Goal: Task Accomplishment & Management: Complete application form

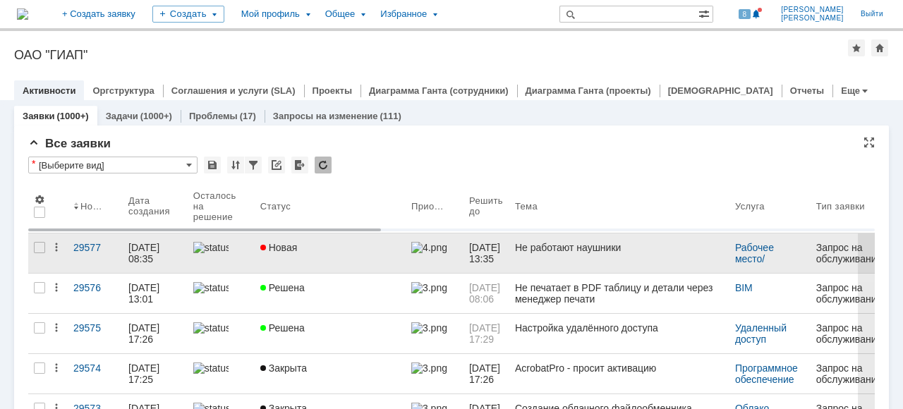
click at [255, 258] on link "Новая" at bounding box center [330, 252] width 151 height 39
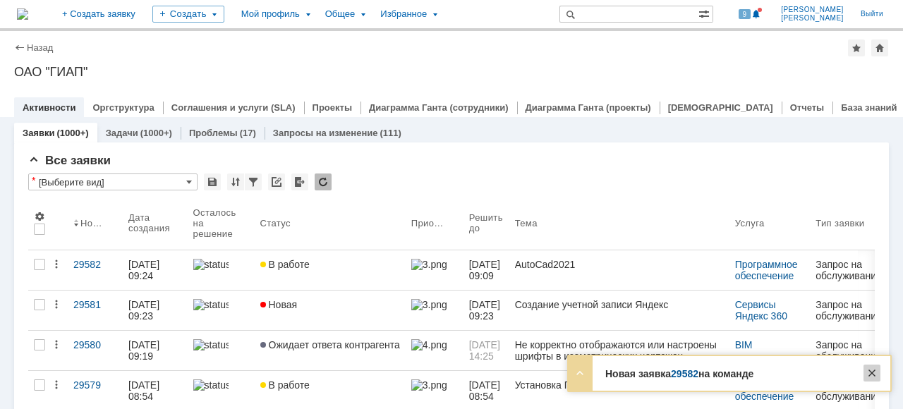
click at [875, 372] on div at bounding box center [871, 373] width 17 height 17
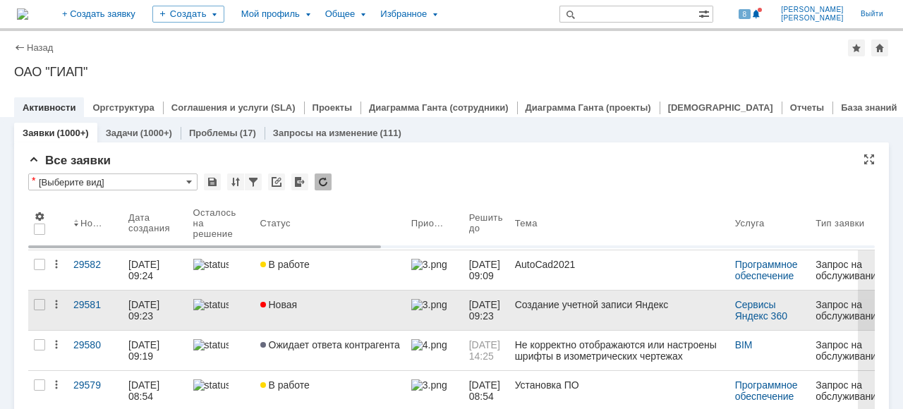
click at [231, 317] on link at bounding box center [221, 310] width 67 height 39
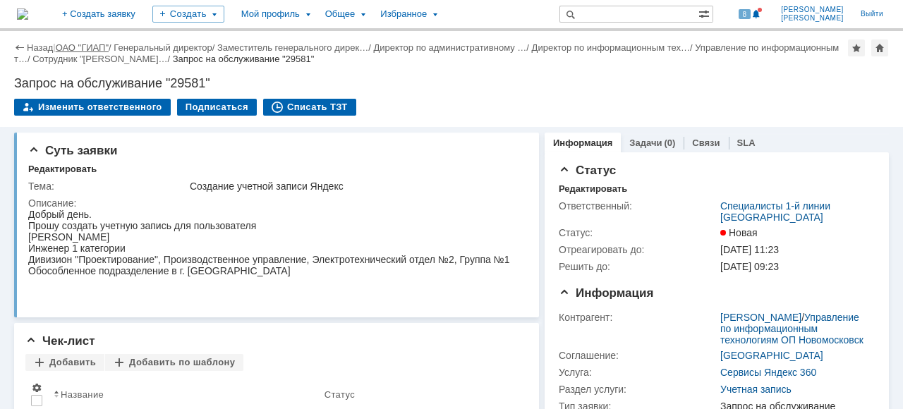
click at [85, 47] on link "ОАО "ГИАП"" at bounding box center [82, 47] width 53 height 11
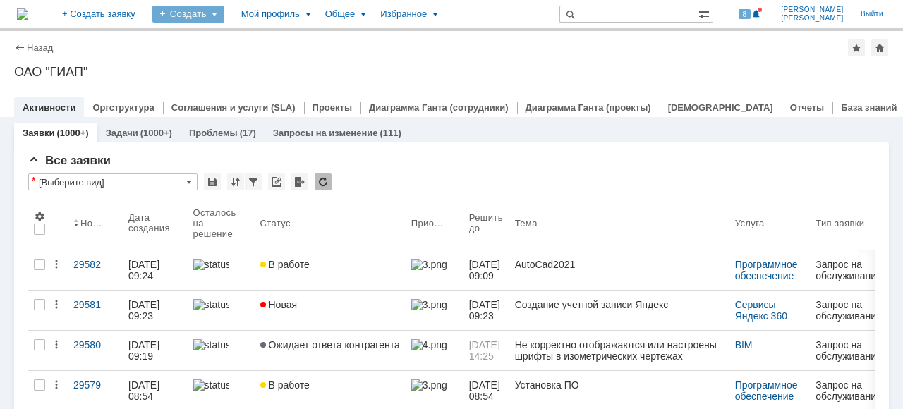
click at [224, 16] on div "Создать" at bounding box center [188, 14] width 72 height 17
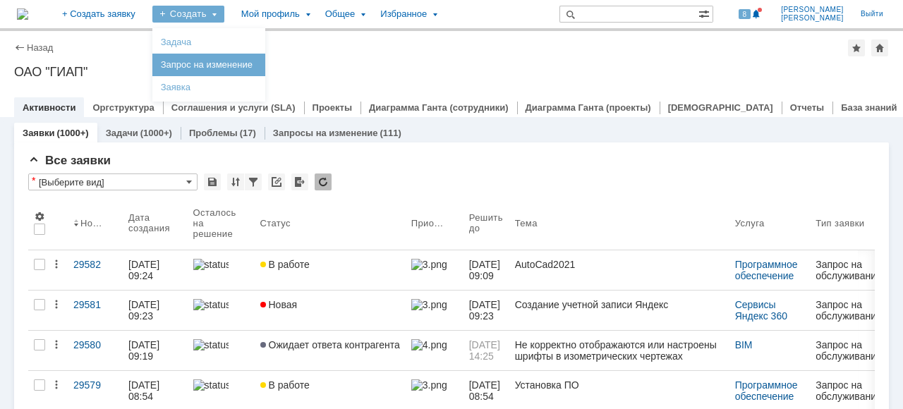
click at [251, 84] on link "Заявка" at bounding box center [208, 87] width 107 height 17
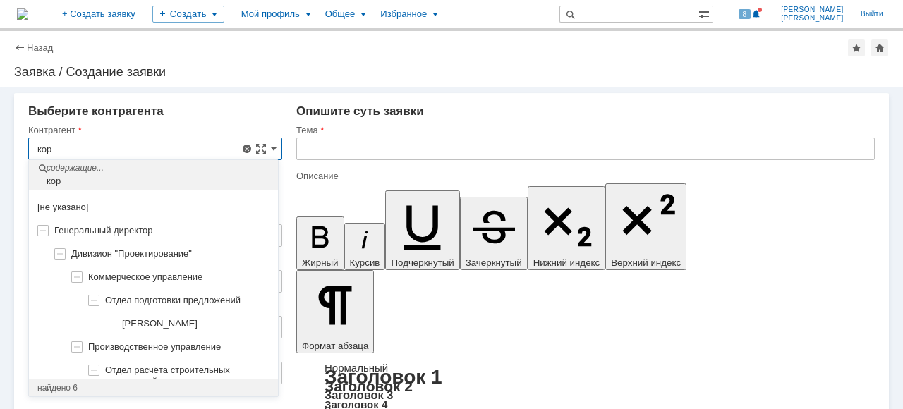
scroll to position [1, 0]
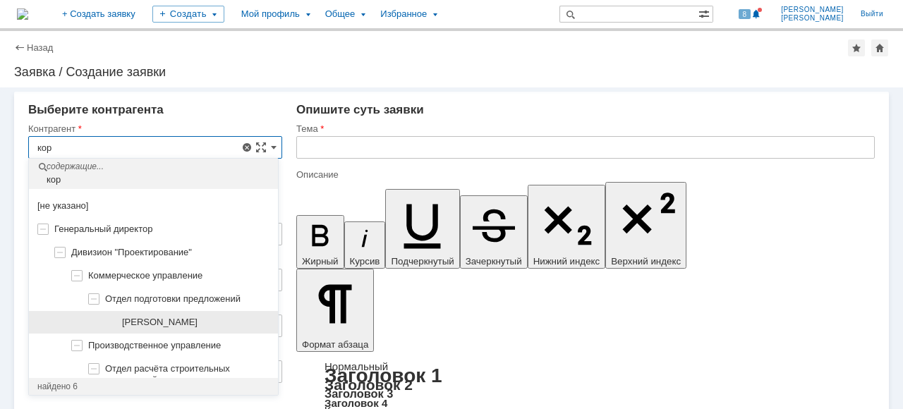
click at [197, 323] on span "[PERSON_NAME]" at bounding box center [159, 322] width 75 height 11
type input "[PERSON_NAME]"
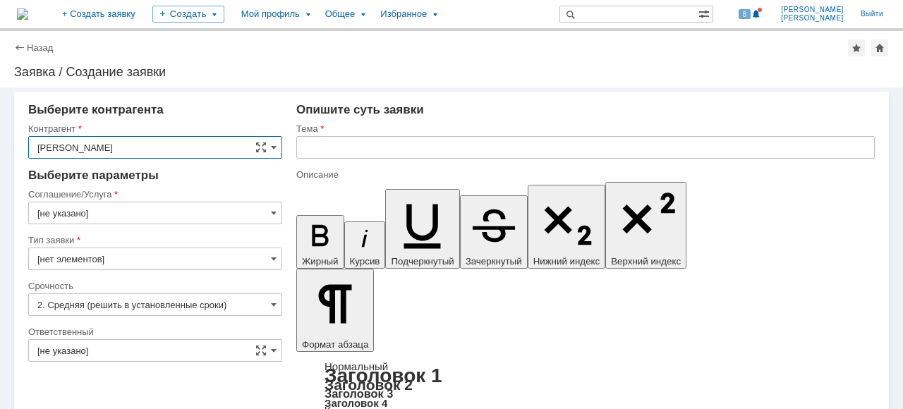
type input "[GEOGRAPHIC_DATA]"
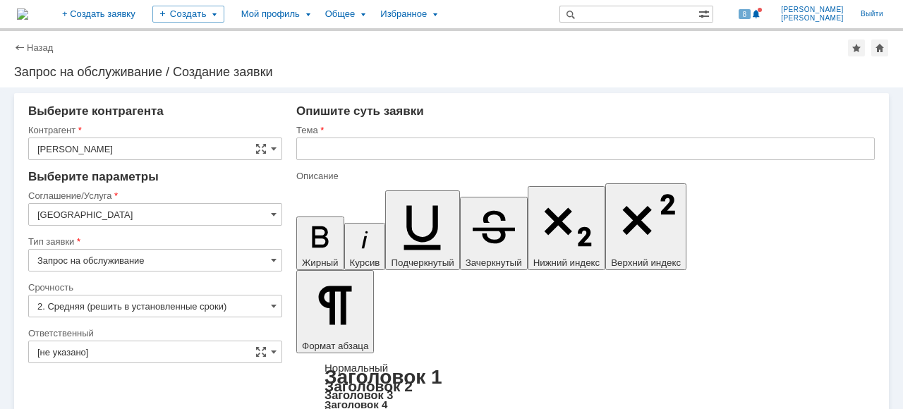
scroll to position [0, 0]
click at [264, 219] on input "[GEOGRAPHIC_DATA]" at bounding box center [155, 214] width 254 height 23
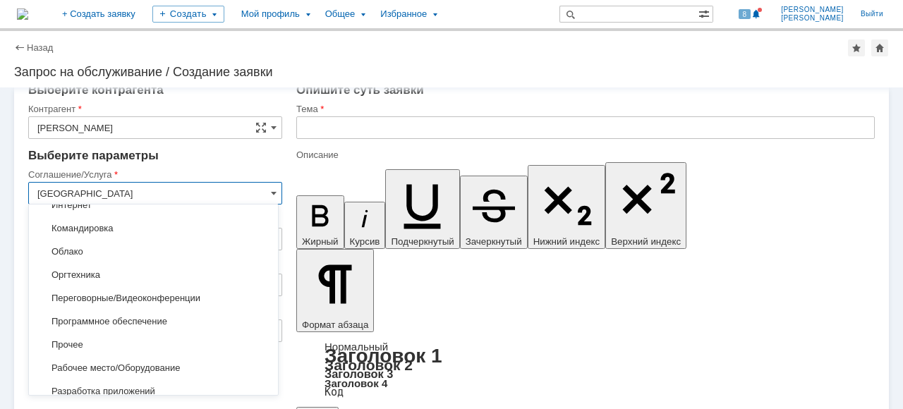
scroll to position [157, 0]
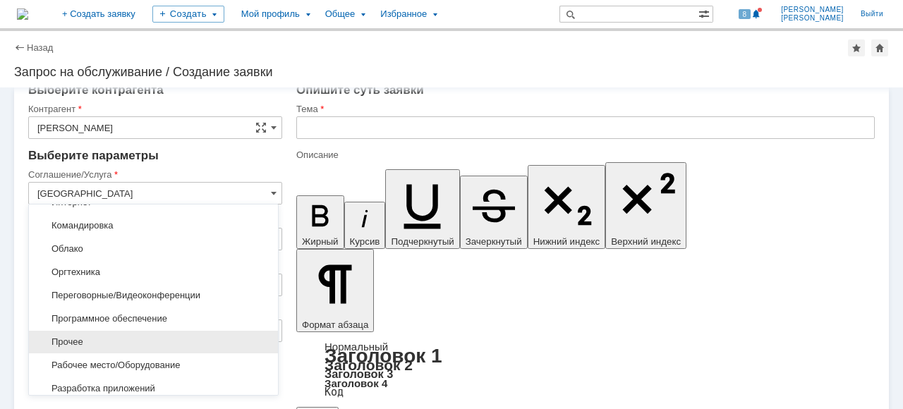
drag, startPoint x: 157, startPoint y: 338, endPoint x: 175, endPoint y: 336, distance: 18.6
click at [157, 338] on span "Прочее" at bounding box center [153, 341] width 232 height 11
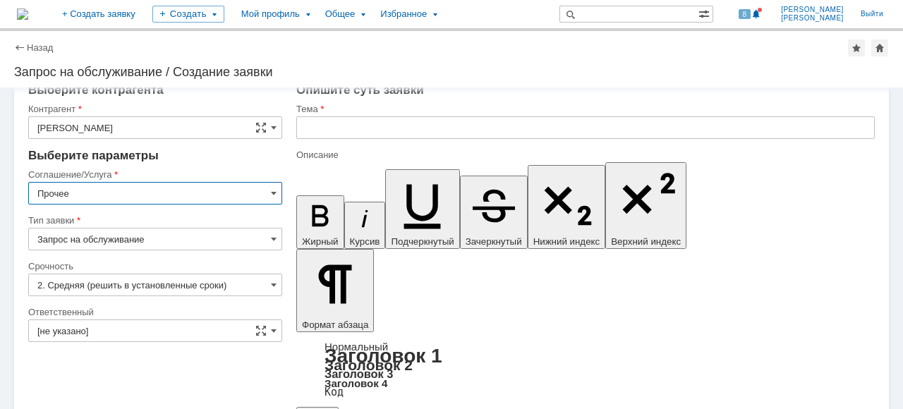
type input "Прочее"
click at [275, 285] on input "2. Средняя (решить в установленные сроки)" at bounding box center [155, 285] width 254 height 23
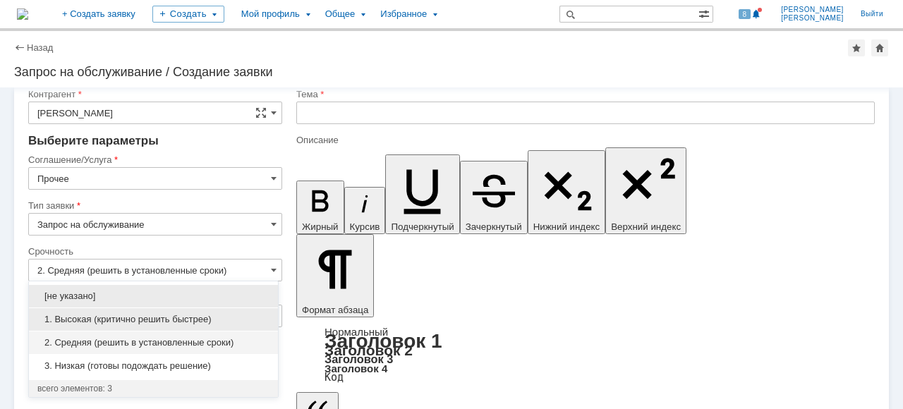
click at [166, 315] on span "1. Высокая (критично решить быстрее)" at bounding box center [153, 319] width 232 height 11
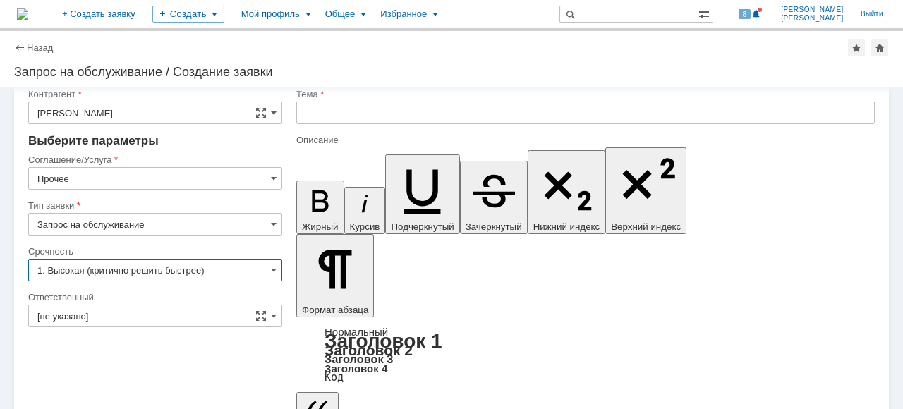
type input "1. Высокая (критично решить быстрее)"
click at [271, 312] on span at bounding box center [274, 315] width 6 height 11
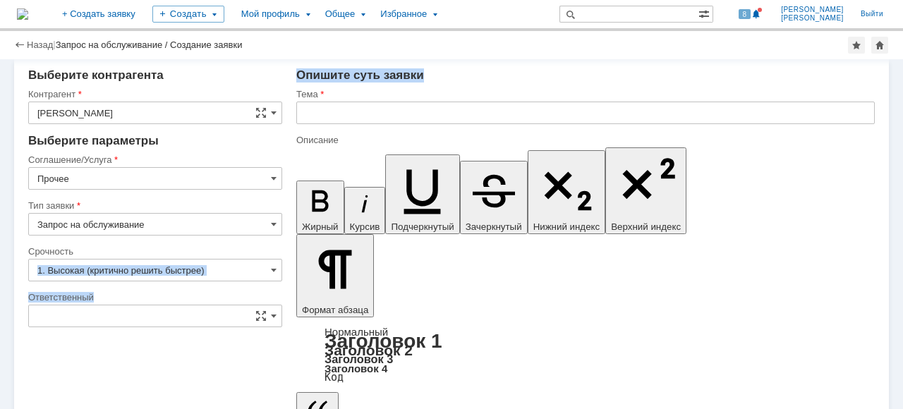
drag, startPoint x: 279, startPoint y: 251, endPoint x: 275, endPoint y: 268, distance: 17.4
type input "[не указано]"
click at [271, 311] on span at bounding box center [274, 315] width 6 height 11
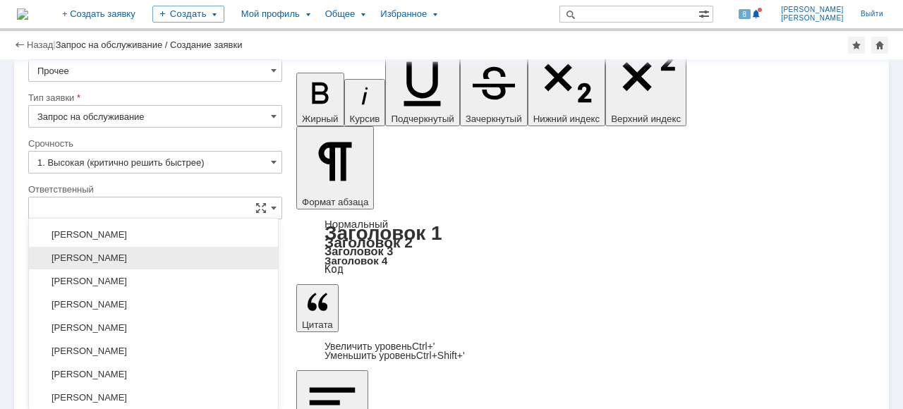
click at [195, 257] on span "[PERSON_NAME]" at bounding box center [153, 257] width 232 height 11
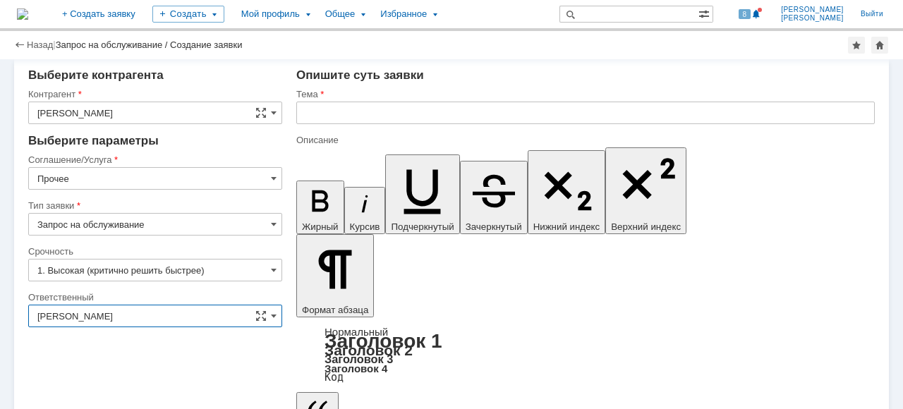
type input "[PERSON_NAME]"
click at [350, 104] on input "text" at bounding box center [585, 113] width 578 height 23
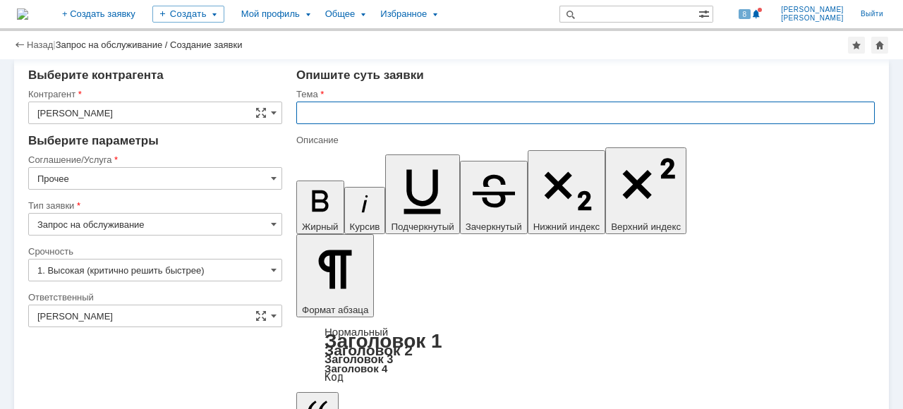
type input "[PERSON_NAME]"
type input "Не включается ноутбук."
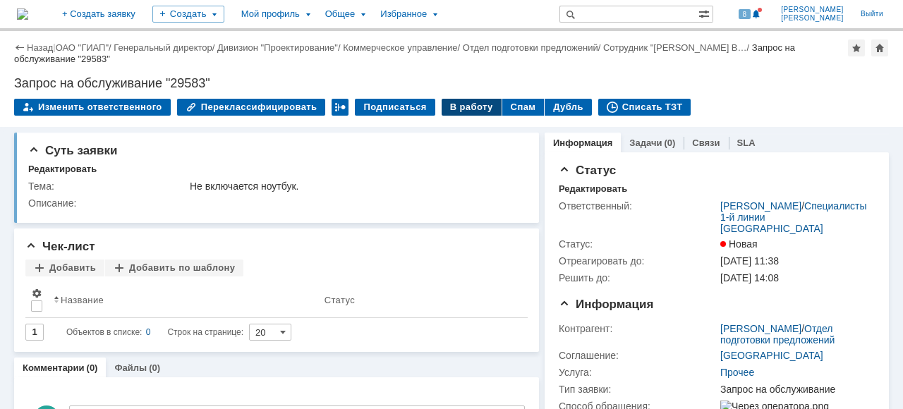
click at [466, 104] on div "В работу" at bounding box center [471, 107] width 60 height 17
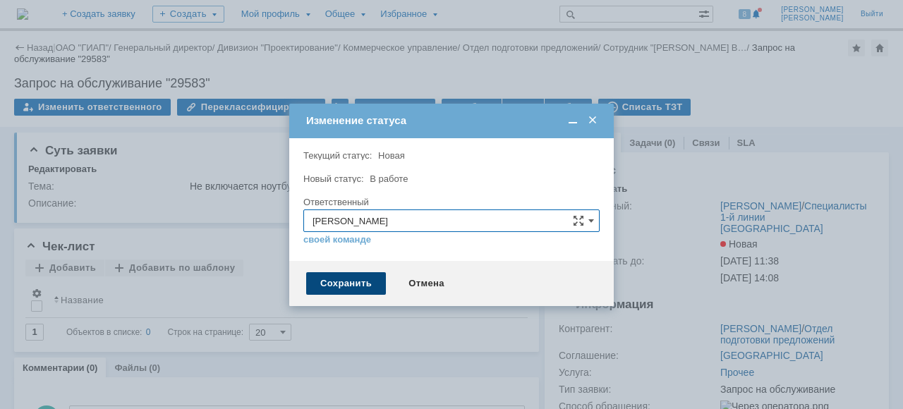
click at [358, 276] on div "Сохранить" at bounding box center [346, 283] width 80 height 23
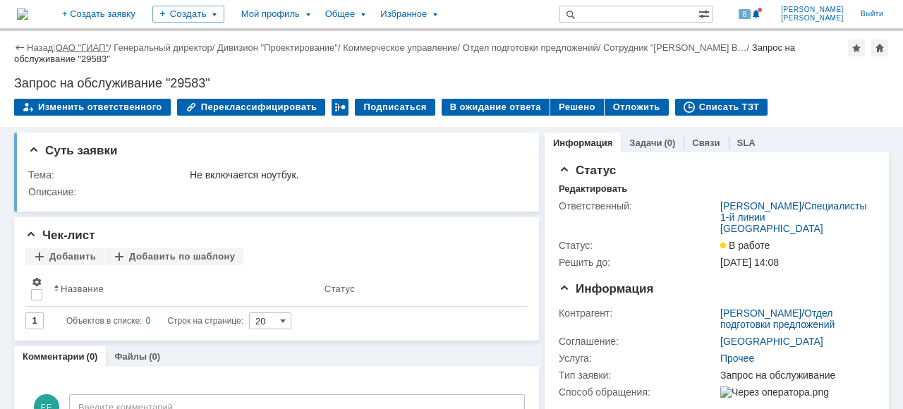
click at [87, 50] on link "ОАО "ГИАП"" at bounding box center [82, 47] width 53 height 11
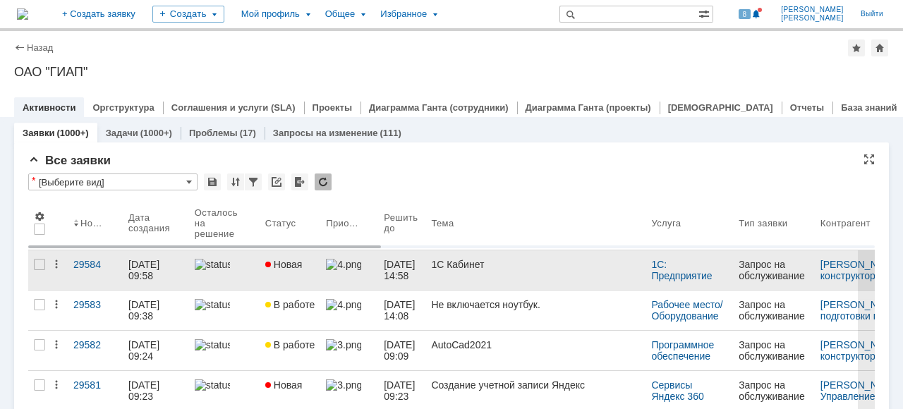
click at [252, 269] on div at bounding box center [224, 264] width 59 height 11
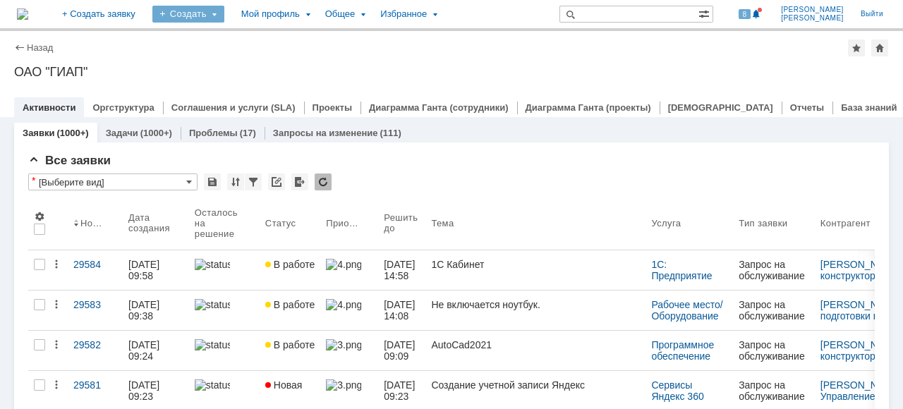
click at [224, 16] on div "Создать" at bounding box center [188, 14] width 72 height 17
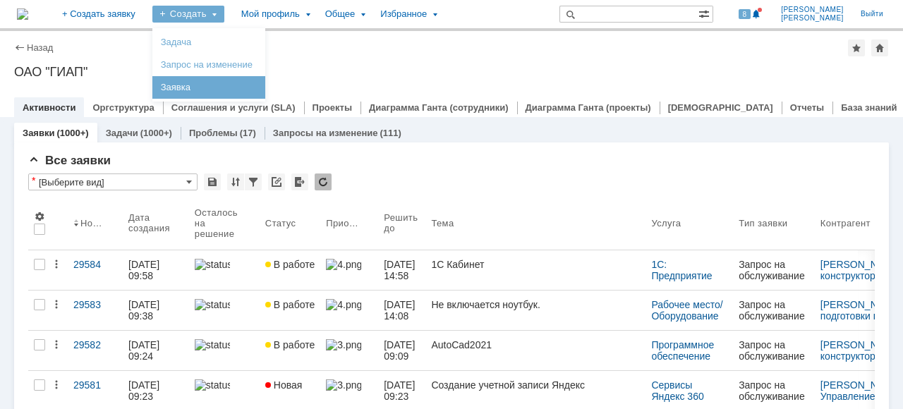
click at [236, 87] on link "Заявка" at bounding box center [208, 87] width 107 height 17
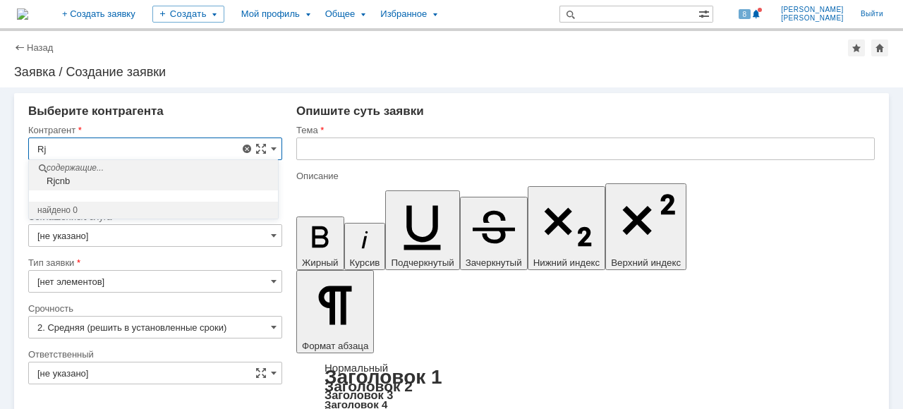
type input "R"
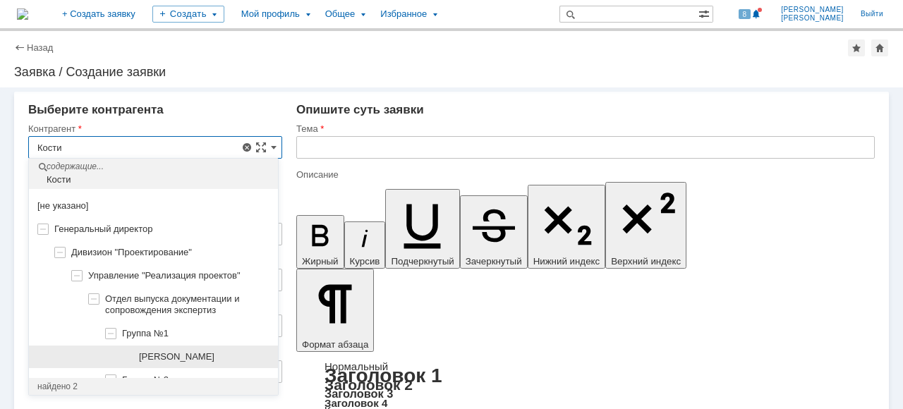
click at [188, 351] on span "[PERSON_NAME]" at bounding box center [176, 356] width 75 height 11
type input "[PERSON_NAME]"
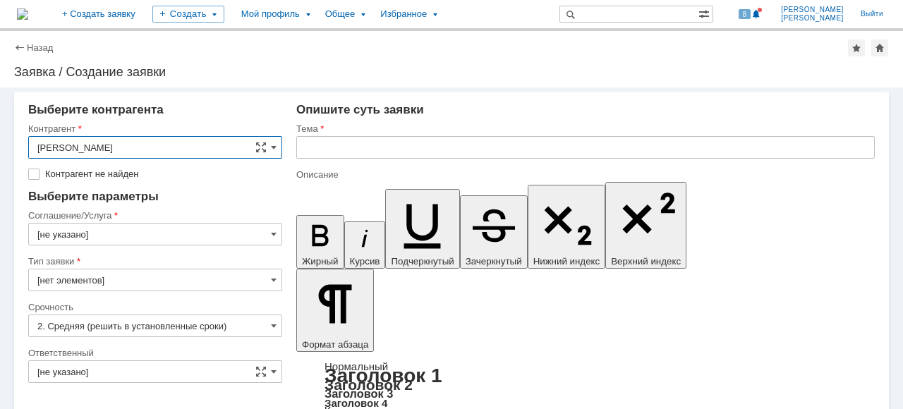
type input "[GEOGRAPHIC_DATA]"
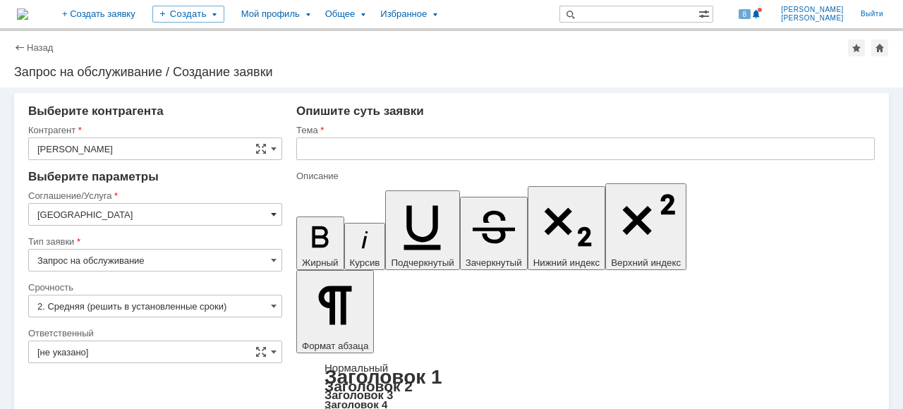
click at [271, 212] on span at bounding box center [274, 214] width 6 height 11
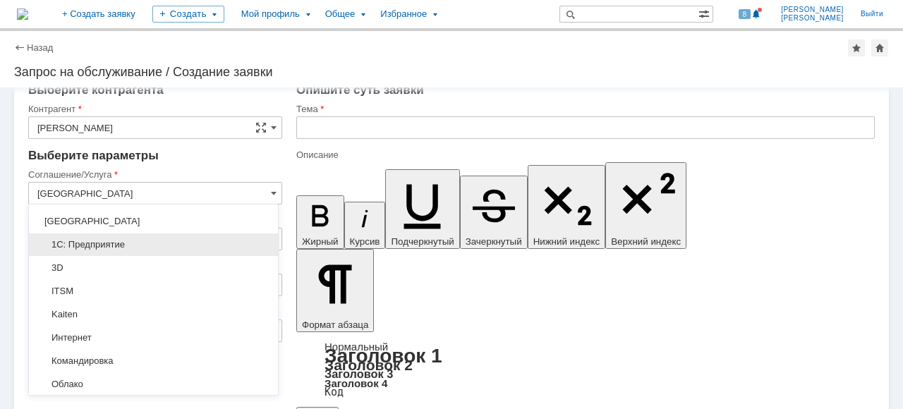
click at [133, 239] on span "1С: Предприятие" at bounding box center [153, 244] width 232 height 11
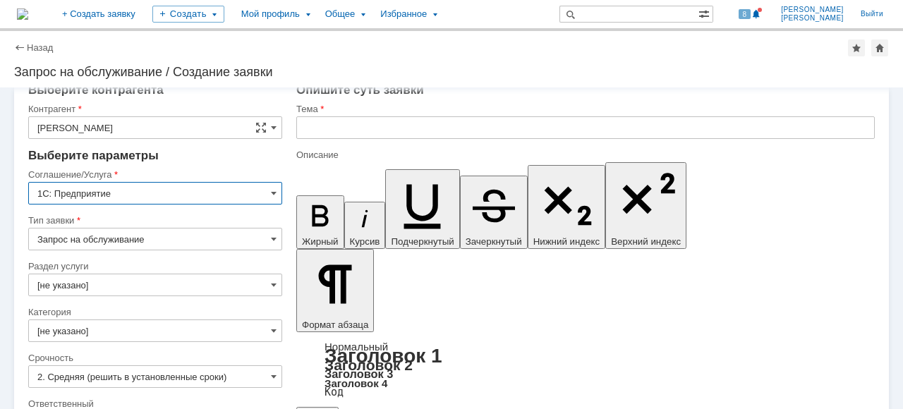
type input "1С: Предприятие"
click at [267, 283] on input "[не указано]" at bounding box center [155, 285] width 254 height 23
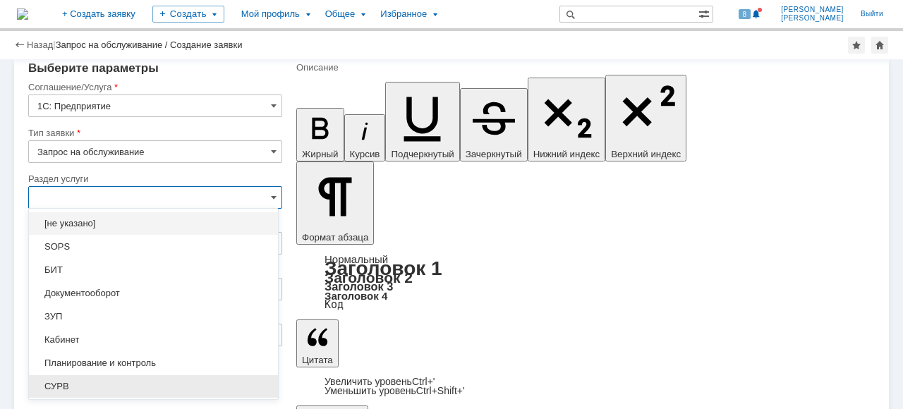
click at [90, 389] on span "СУРВ" at bounding box center [153, 386] width 232 height 11
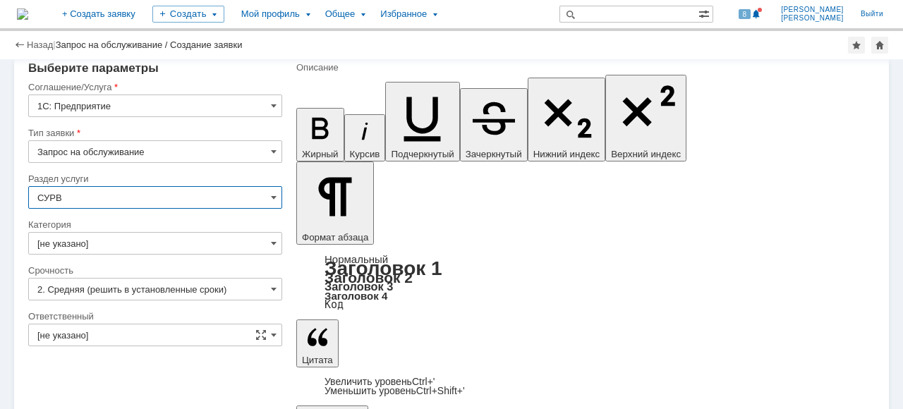
type input "СУРВ"
click at [271, 245] on span at bounding box center [274, 243] width 6 height 11
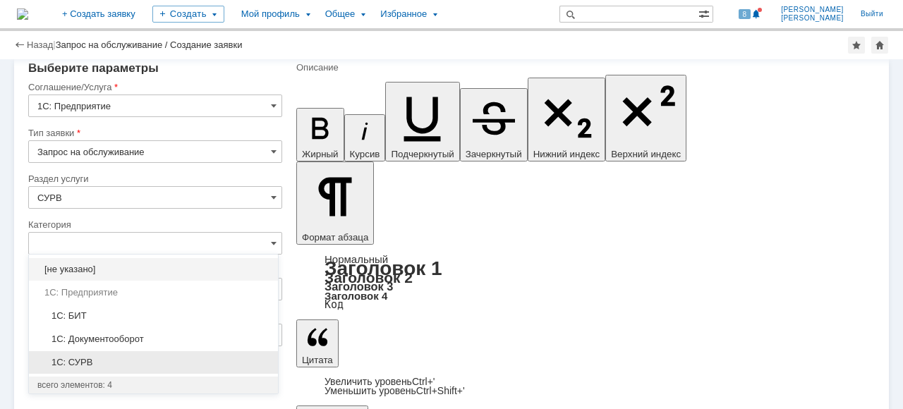
click at [122, 363] on span "1C: СУРВ" at bounding box center [153, 362] width 232 height 11
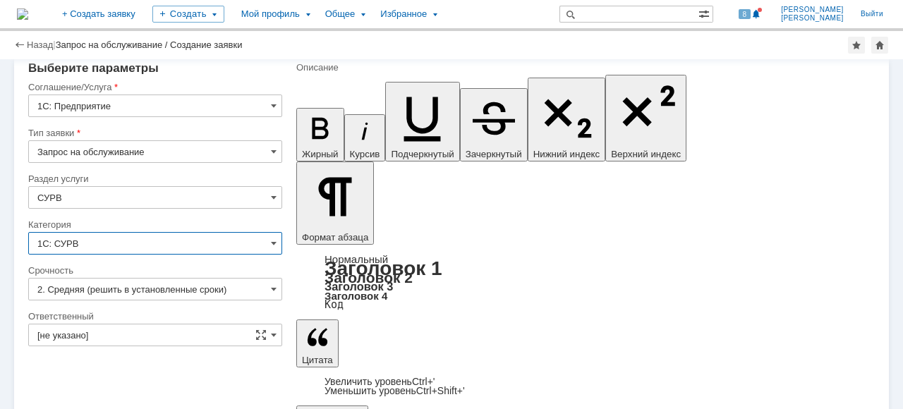
type input "1C: СУРВ"
click at [267, 338] on input "[не указано]" at bounding box center [155, 335] width 254 height 23
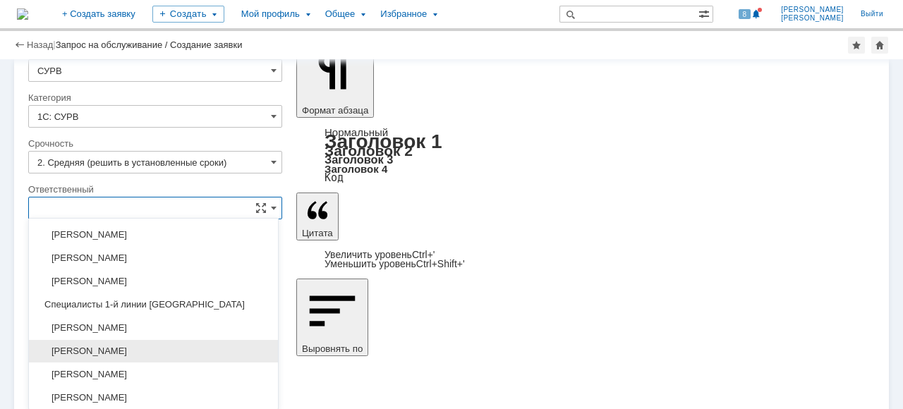
click at [197, 341] on div "[PERSON_NAME]" at bounding box center [153, 351] width 249 height 23
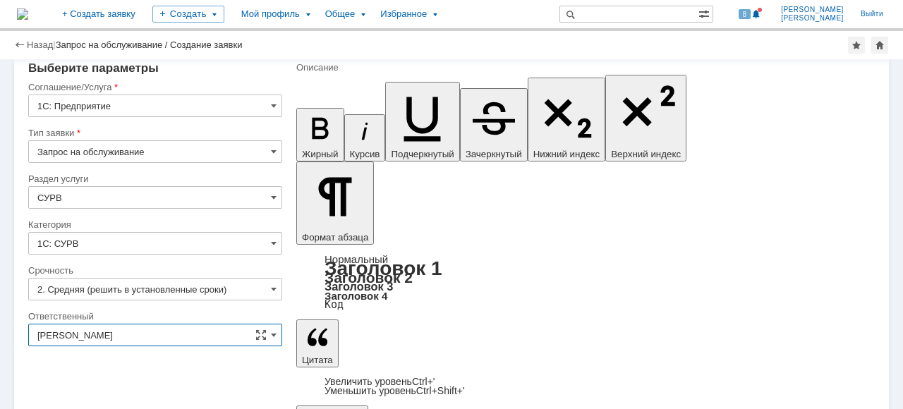
type input "[PERSON_NAME]"
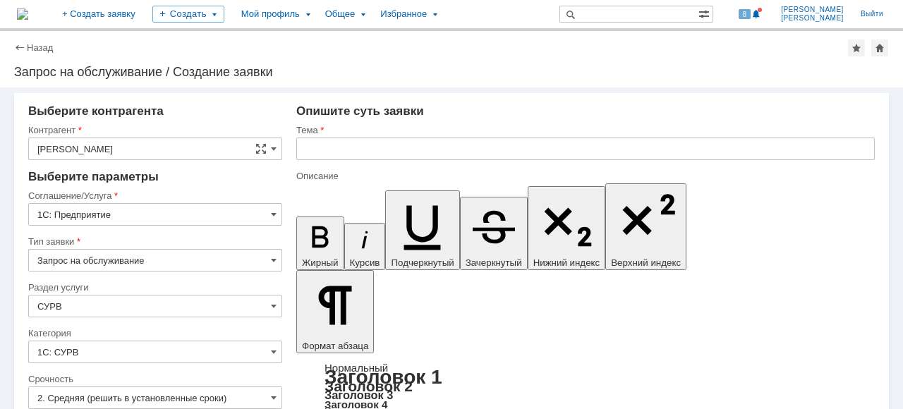
click at [336, 149] on input "text" at bounding box center [585, 149] width 578 height 23
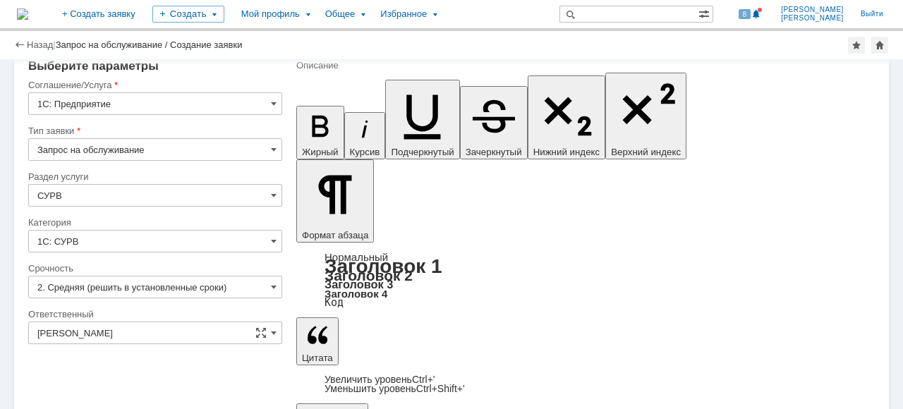
scroll to position [80, 0]
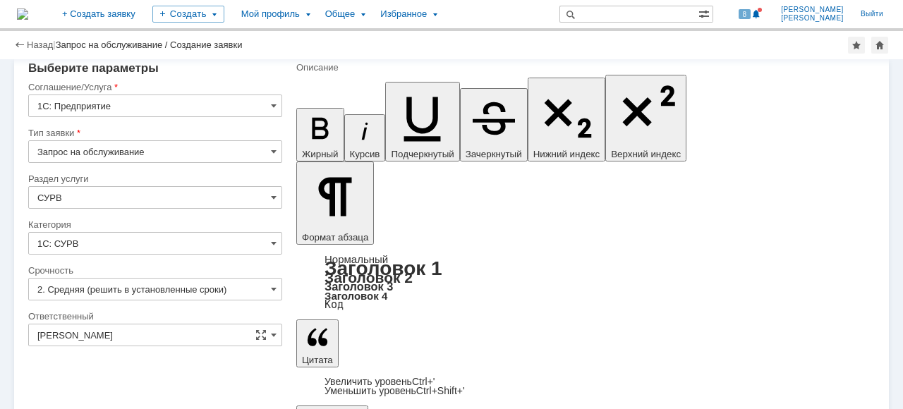
type input "Не запускается СУРВ на ноутбуке."
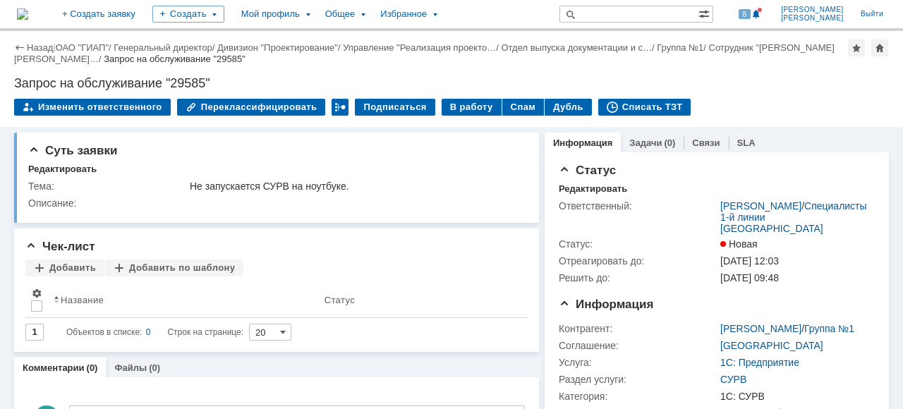
drag, startPoint x: 458, startPoint y: 105, endPoint x: 516, endPoint y: 130, distance: 62.9
click at [458, 106] on div "В работу" at bounding box center [471, 107] width 60 height 17
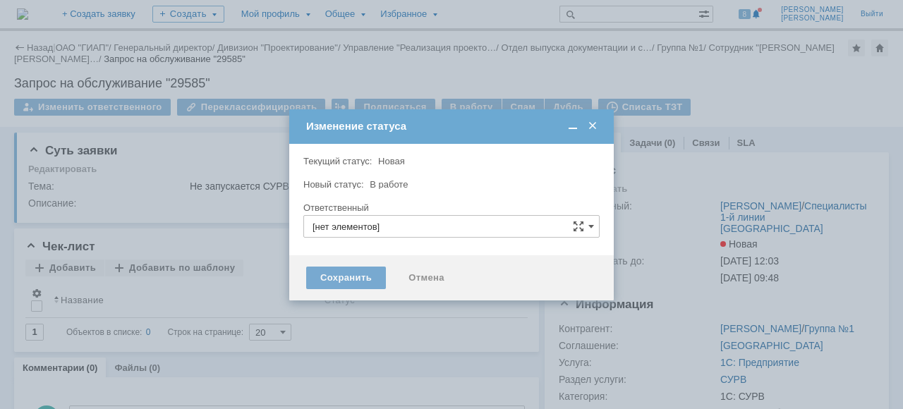
type input "[PERSON_NAME]"
type input "1C: СУРВ"
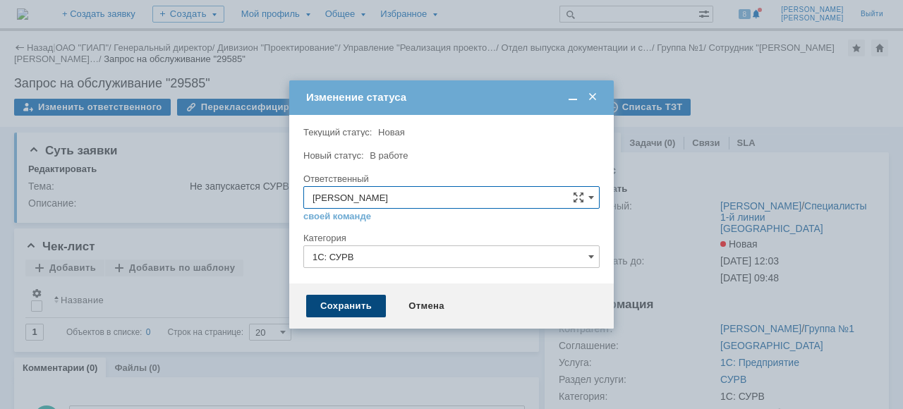
click at [349, 307] on div "Сохранить" at bounding box center [346, 306] width 80 height 23
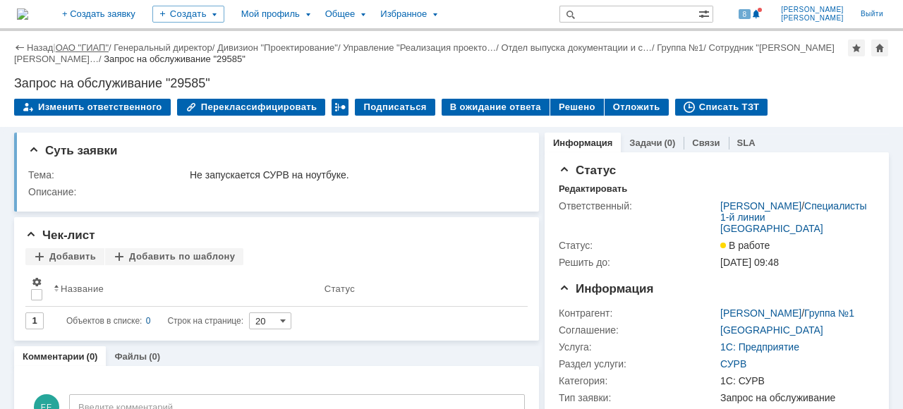
click at [73, 44] on link "ОАО "ГИАП"" at bounding box center [82, 47] width 53 height 11
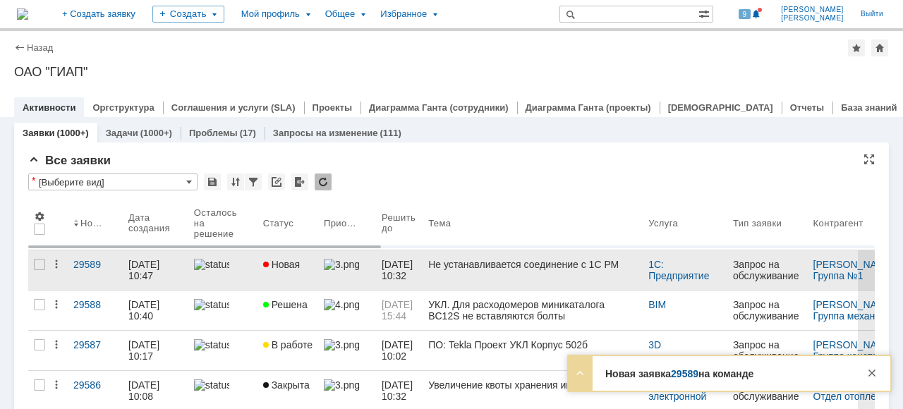
click at [305, 279] on link "Новая" at bounding box center [287, 269] width 61 height 39
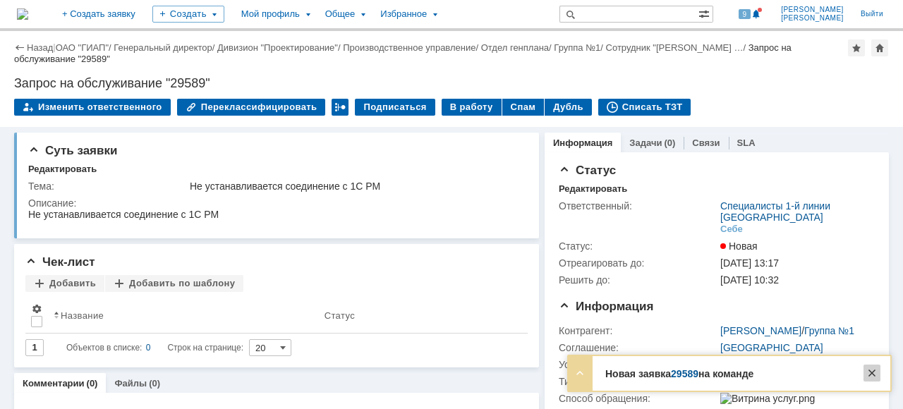
click at [869, 374] on div at bounding box center [871, 373] width 17 height 17
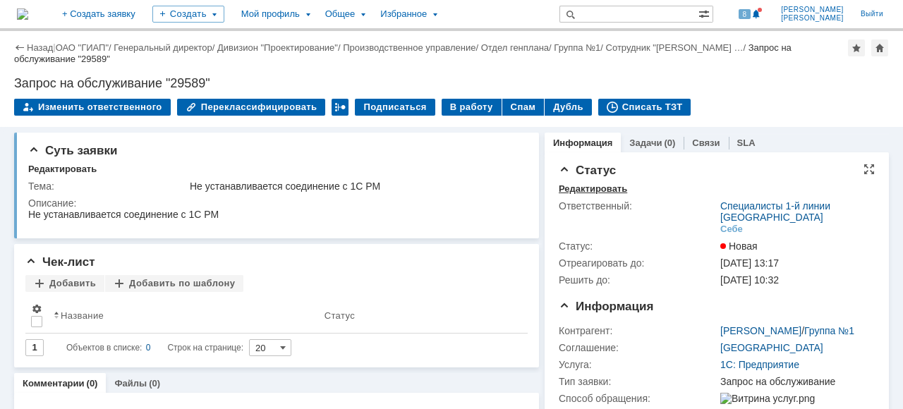
click at [595, 192] on div "Редактировать" at bounding box center [593, 188] width 68 height 11
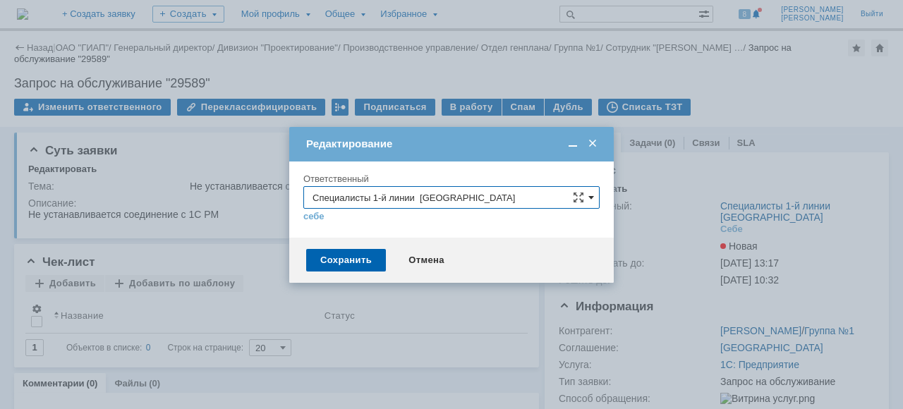
click at [593, 193] on span at bounding box center [591, 197] width 6 height 11
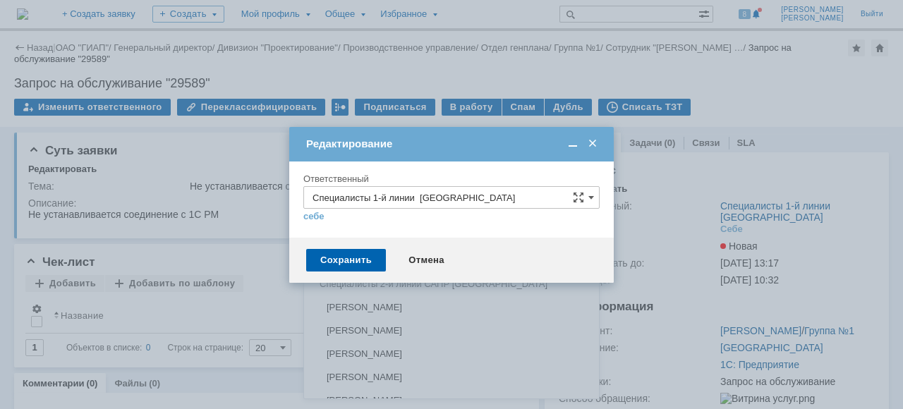
scroll to position [879, 0]
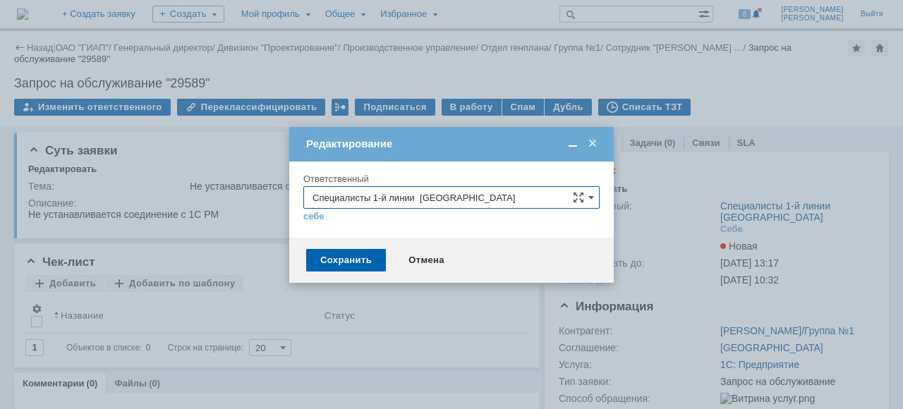
click at [807, 159] on div at bounding box center [451, 204] width 903 height 409
click at [593, 193] on span at bounding box center [591, 197] width 6 height 11
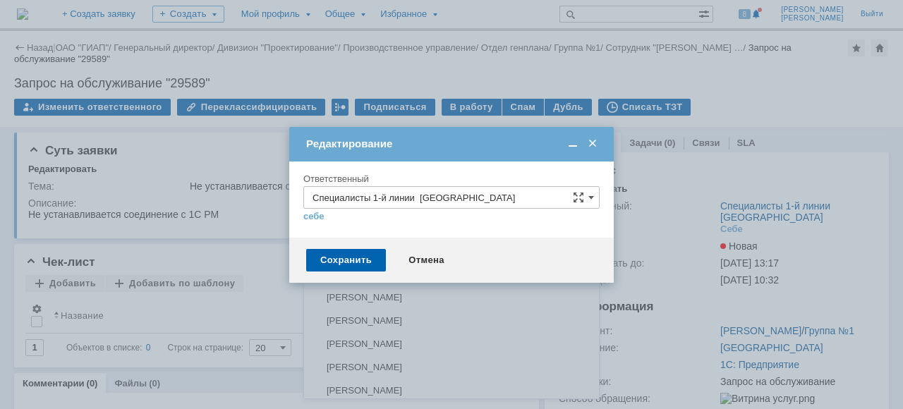
scroll to position [941, 0]
click at [458, 248] on div "Специалисты 2-й линии САПР [GEOGRAPHIC_DATA]" at bounding box center [451, 259] width 295 height 23
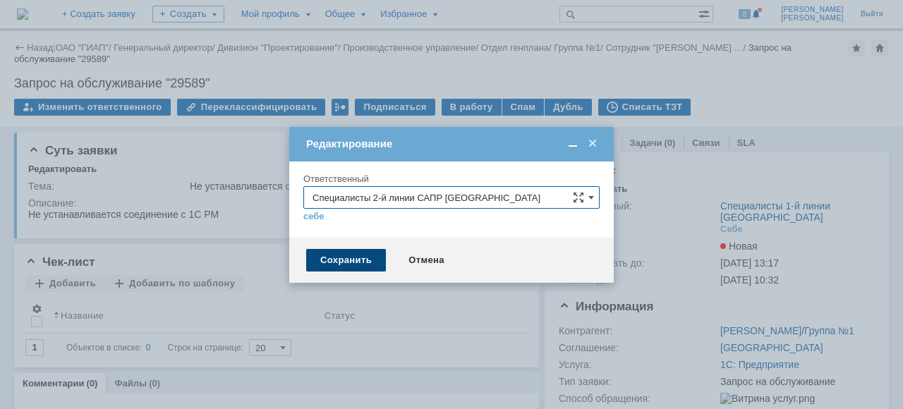
type input "Специалисты 2-й линии САПР [GEOGRAPHIC_DATA]"
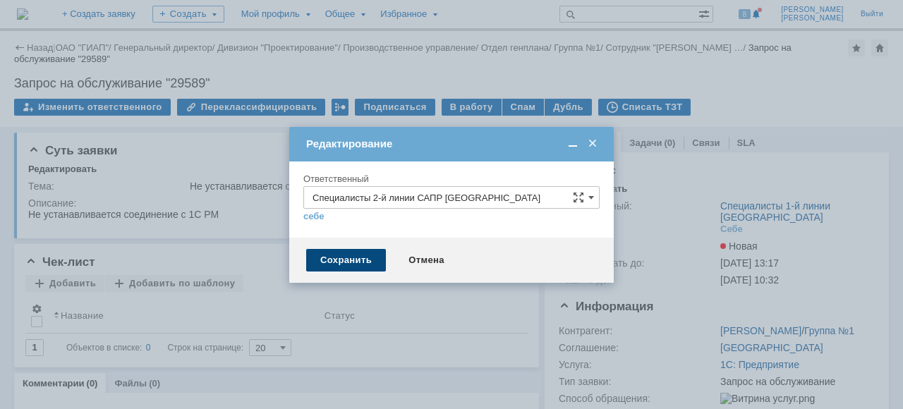
click at [327, 267] on div "Сохранить" at bounding box center [346, 260] width 80 height 23
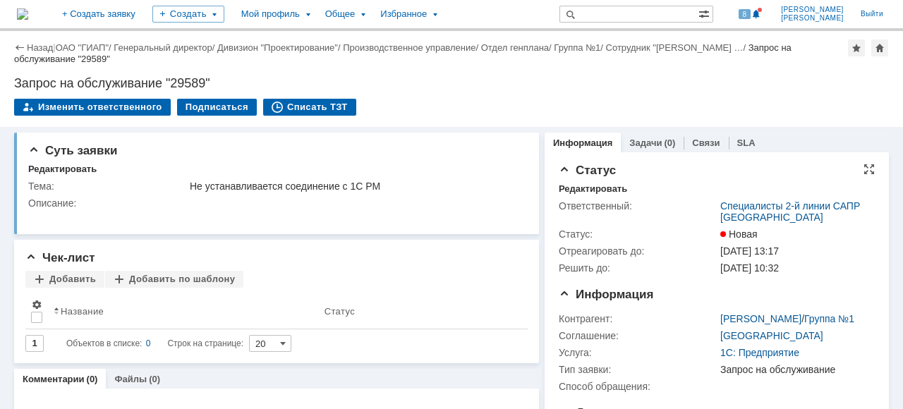
scroll to position [0, 0]
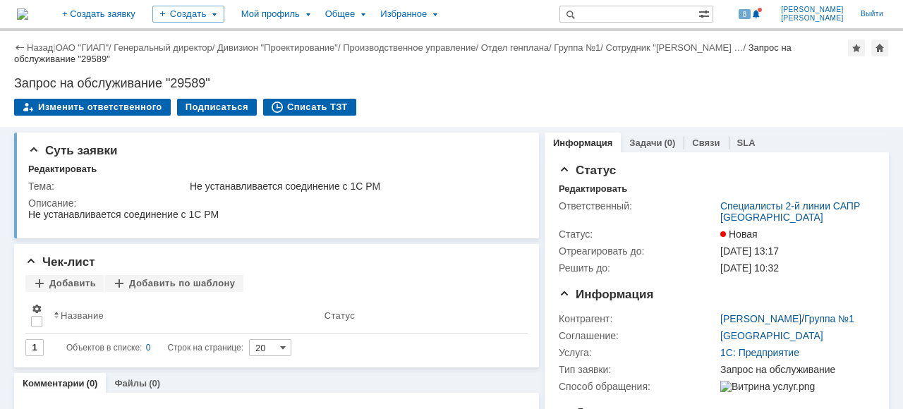
click at [93, 49] on link "ОАО "ГИАП"" at bounding box center [82, 47] width 53 height 11
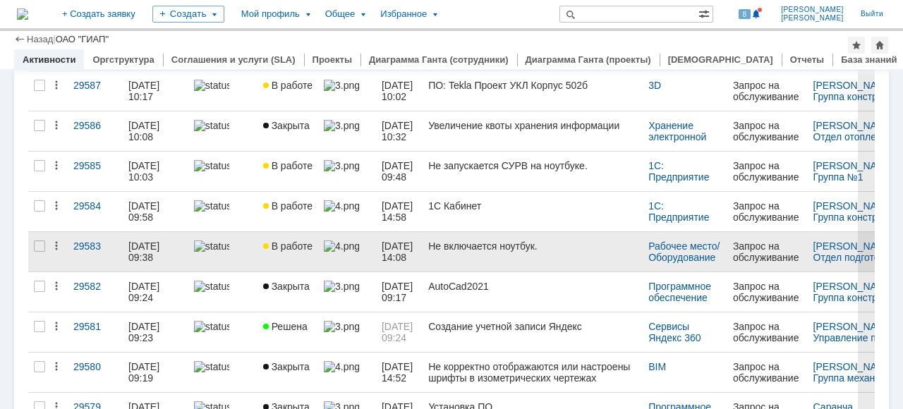
click at [233, 255] on link at bounding box center [222, 251] width 69 height 39
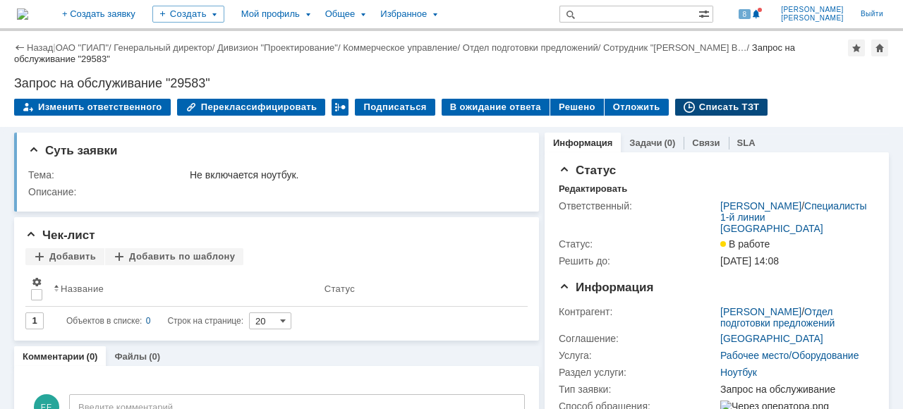
click at [709, 104] on div "Списать ТЗТ" at bounding box center [721, 107] width 93 height 17
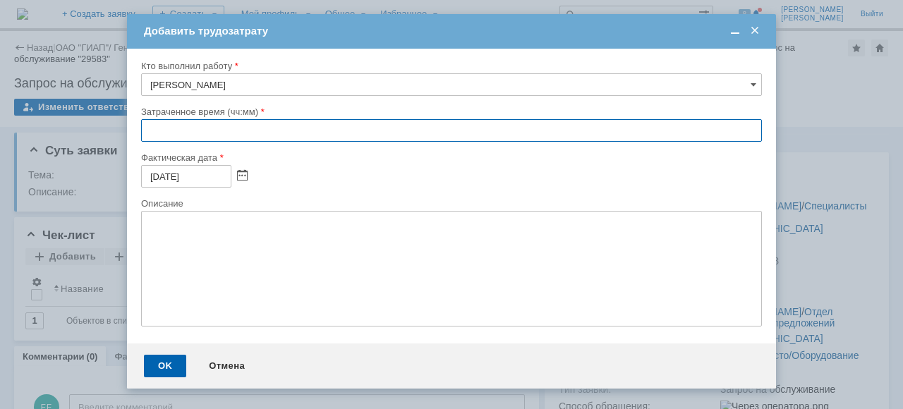
click at [147, 126] on input "text" at bounding box center [451, 130] width 621 height 23
type input "00:30"
click at [159, 372] on div "OK" at bounding box center [165, 366] width 42 height 23
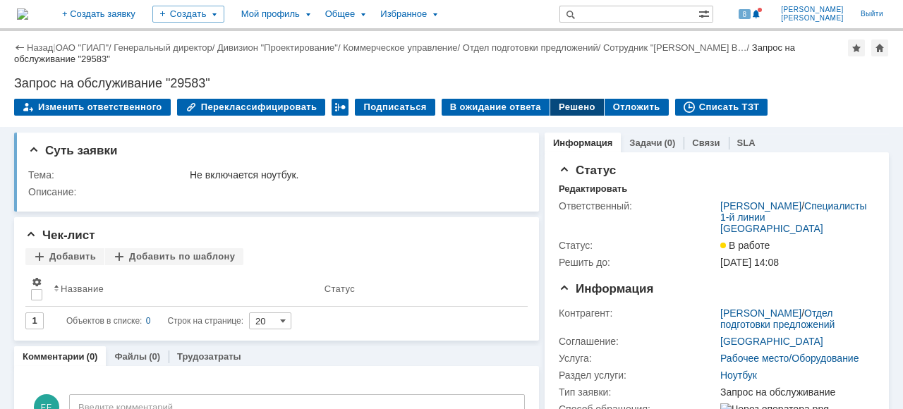
click at [551, 106] on div "Решено" at bounding box center [577, 107] width 54 height 17
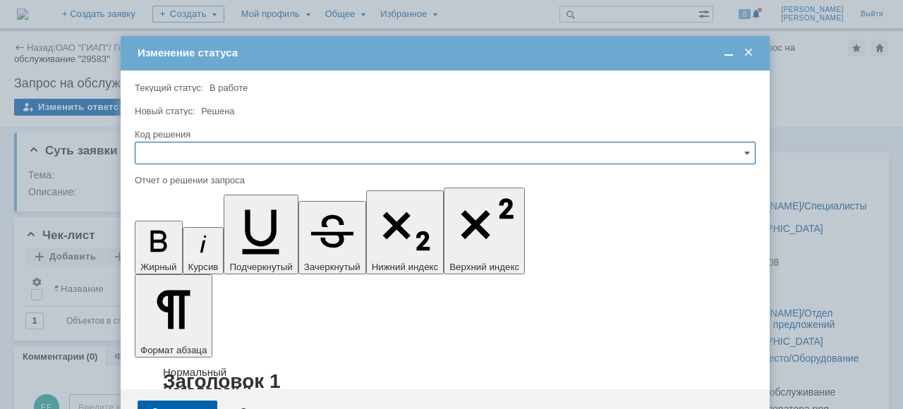
click at [176, 142] on input "text" at bounding box center [445, 153] width 621 height 23
click at [184, 248] on span "Решено" at bounding box center [445, 248] width 602 height 11
type input "Решено"
click at [185, 401] on div "Сохранить" at bounding box center [178, 412] width 80 height 23
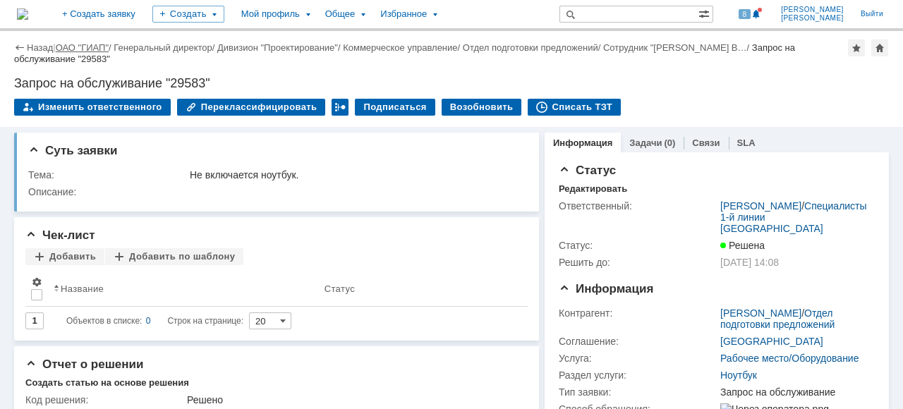
click at [69, 47] on link "ОАО "ГИАП"" at bounding box center [82, 47] width 53 height 11
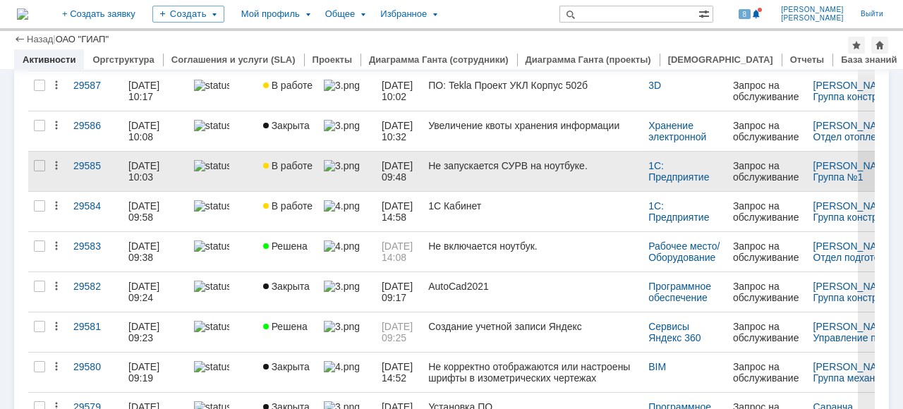
click at [246, 164] on div at bounding box center [223, 165] width 58 height 11
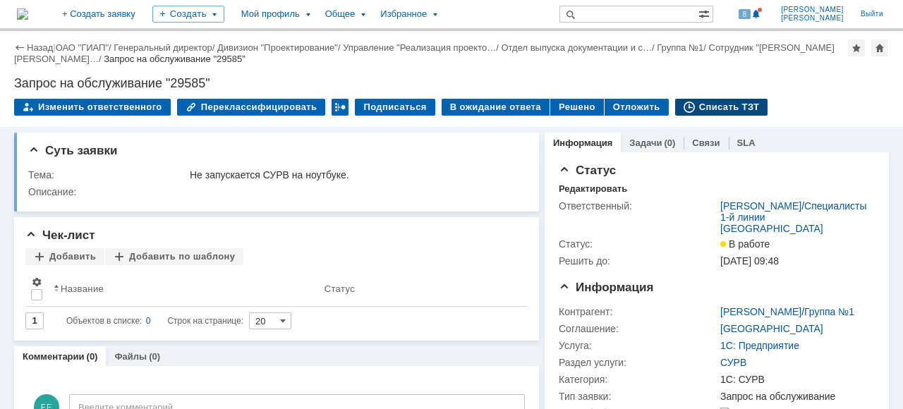
click at [709, 104] on div "Списать ТЗТ" at bounding box center [721, 107] width 93 height 17
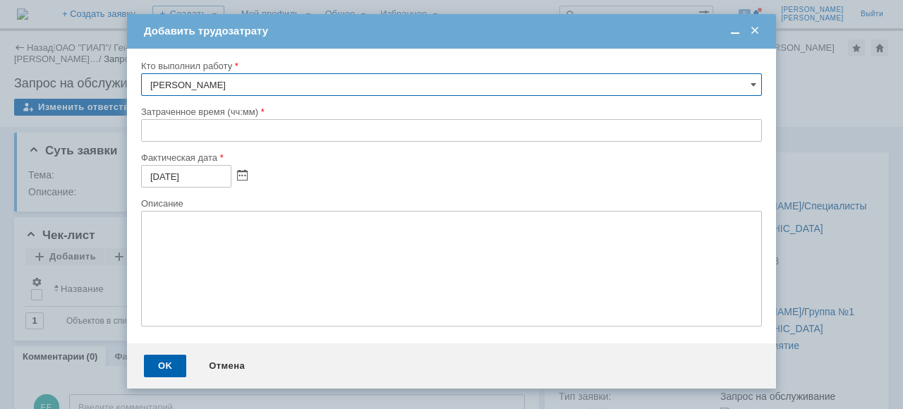
click at [144, 127] on input "text" at bounding box center [451, 130] width 621 height 23
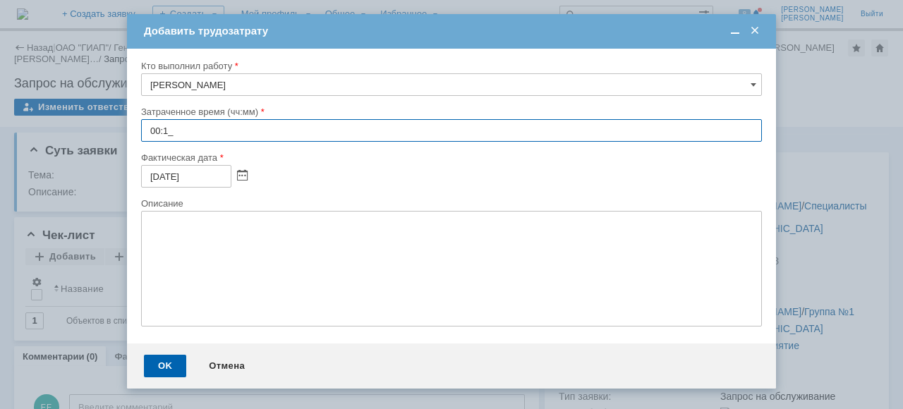
type input "00:10"
click at [166, 372] on div "OK" at bounding box center [165, 366] width 42 height 23
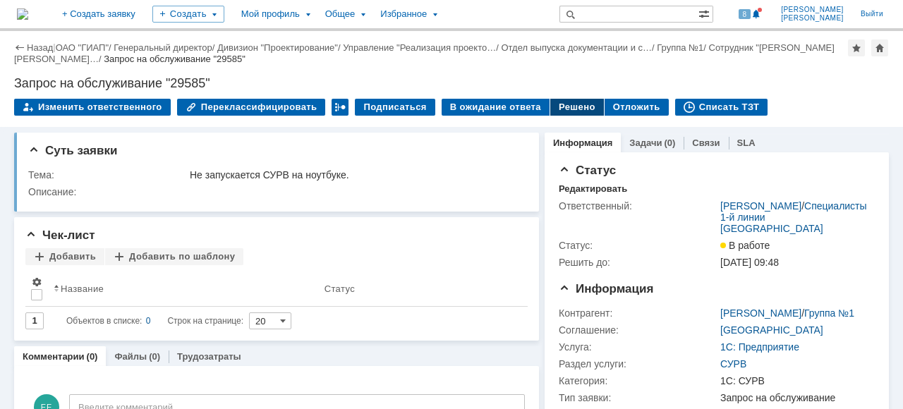
click at [558, 111] on div "Решено" at bounding box center [577, 107] width 54 height 17
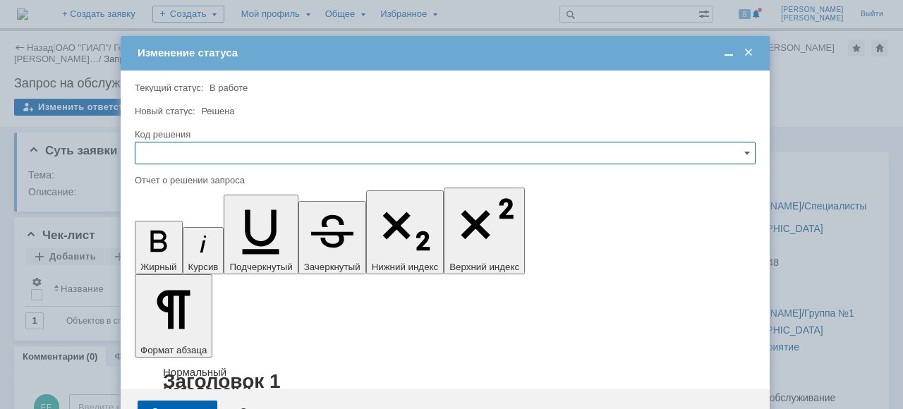
click at [175, 159] on input "text" at bounding box center [445, 153] width 621 height 23
click at [178, 245] on span "Решено" at bounding box center [445, 248] width 602 height 11
click at [181, 401] on div "Сохранить" at bounding box center [178, 412] width 80 height 23
type input "Решено"
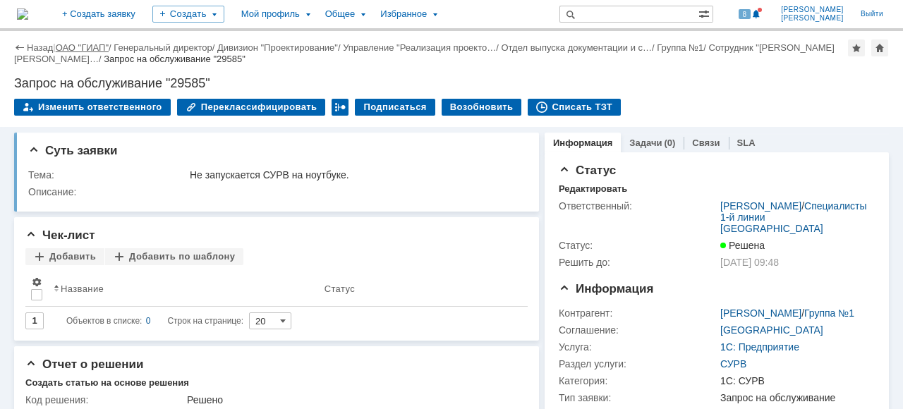
click at [69, 51] on link "ОАО "ГИАП"" at bounding box center [82, 47] width 53 height 11
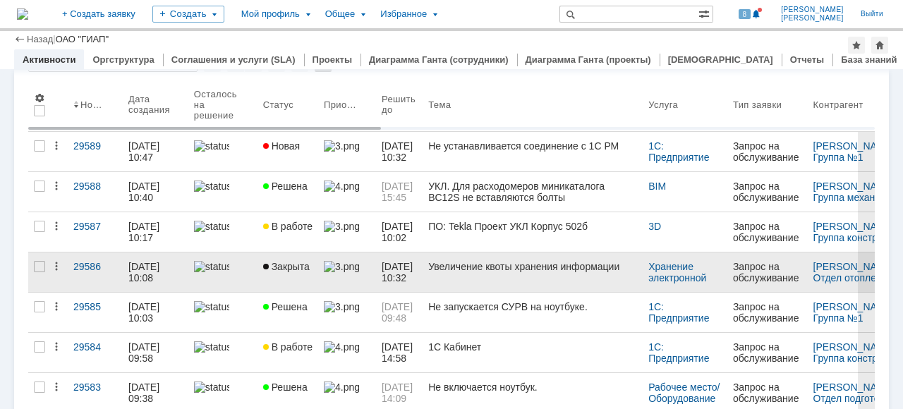
click at [281, 269] on span "Закрыта" at bounding box center [286, 266] width 47 height 11
